Goal: Find specific page/section: Find specific page/section

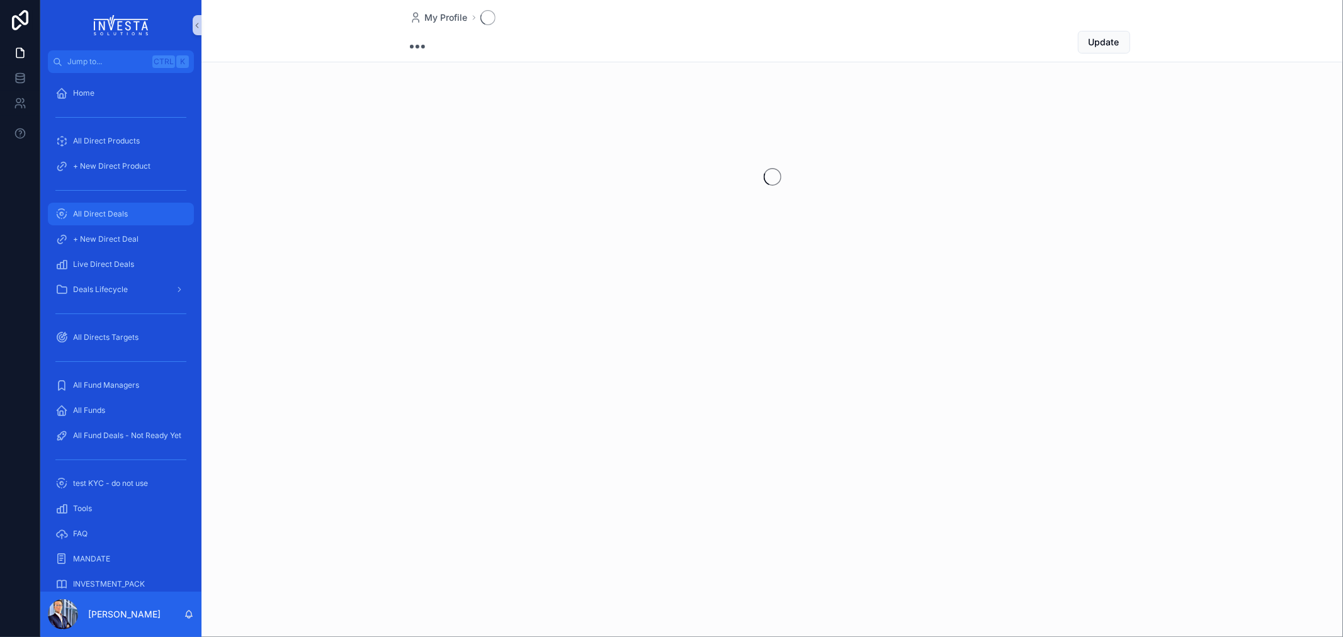
click at [100, 213] on span "All Direct Deals" at bounding box center [100, 214] width 55 height 10
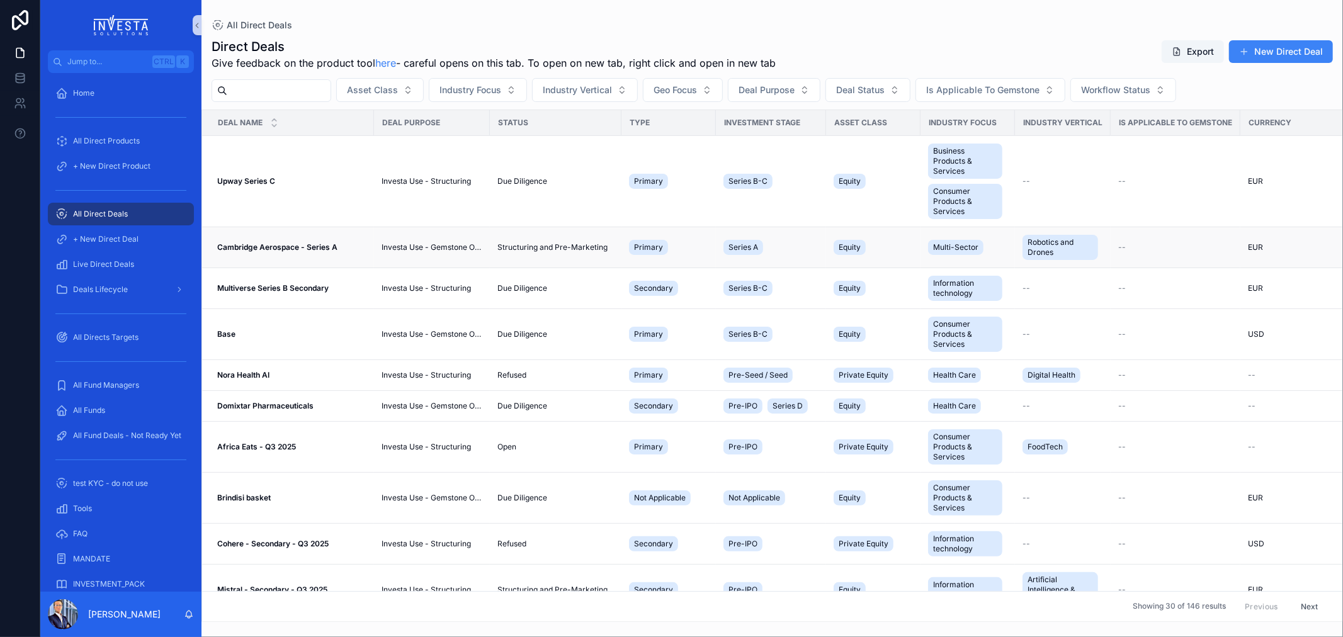
click at [262, 244] on strong "Cambridge Aerospace - Series A" at bounding box center [277, 246] width 120 height 9
